Goal: Information Seeking & Learning: Find specific fact

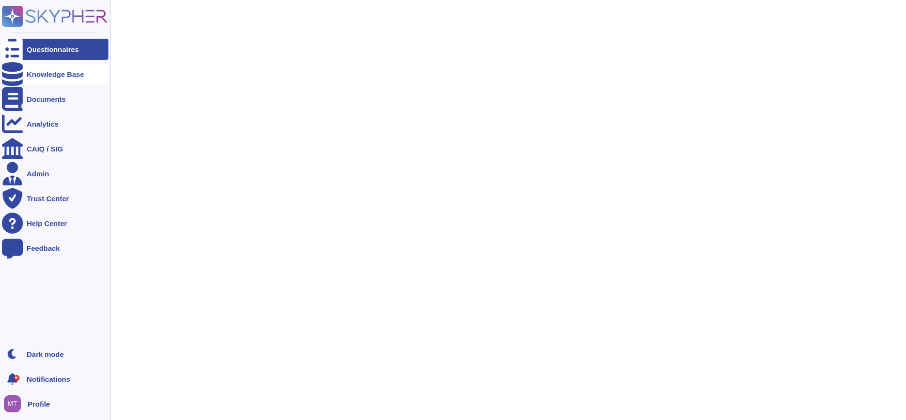
click at [15, 73] on icon at bounding box center [12, 74] width 21 height 24
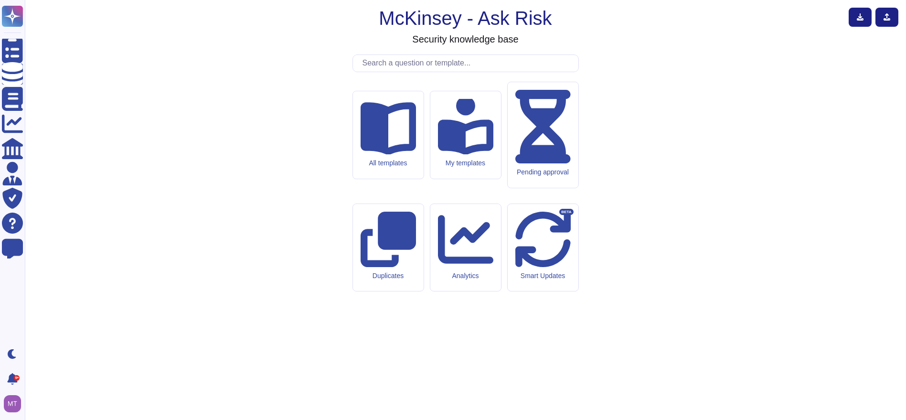
click at [389, 72] on input "text" at bounding box center [468, 63] width 221 height 17
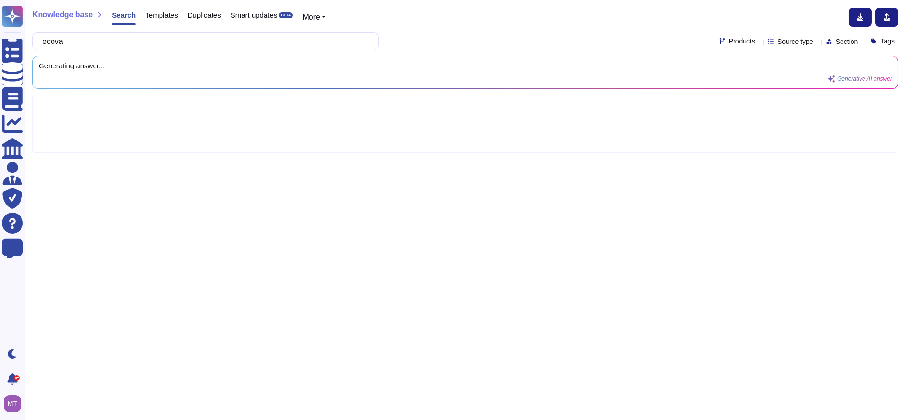
type input "ecovadis"
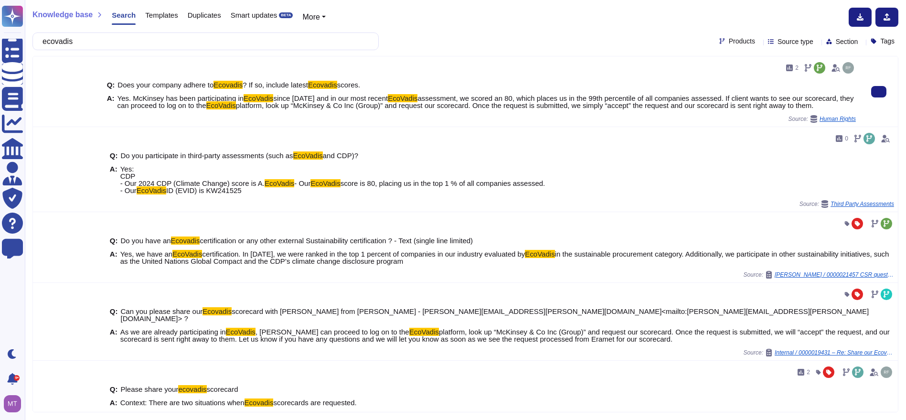
drag, startPoint x: 131, startPoint y: 100, endPoint x: 833, endPoint y: 111, distance: 702.7
click at [833, 111] on div "Q: Does your company adhere to Ecovadis ? If so, include latest Ecovadis scores…" at bounding box center [481, 95] width 748 height 40
copy span "McKinsey has been participating in EcoVadis since [DATE] and in our most recent…"
